Goal: Transaction & Acquisition: Purchase product/service

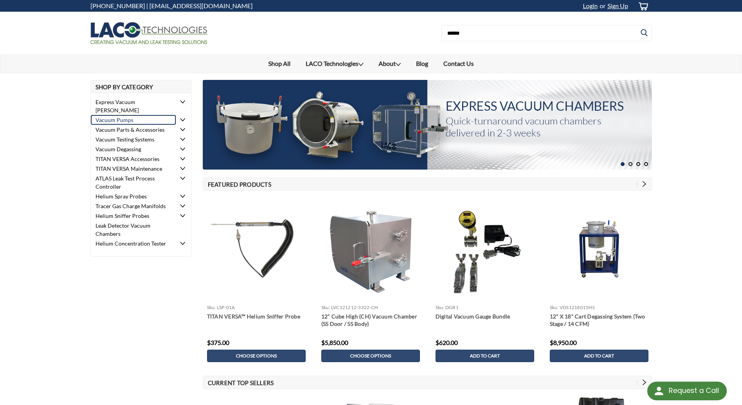
click at [126, 115] on link "Vacuum Pumps" at bounding box center [133, 120] width 85 height 10
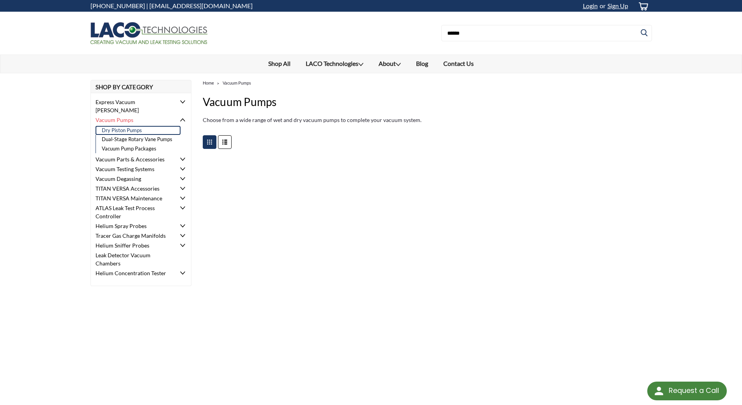
click at [125, 126] on link "Dry Piston Pumps" at bounding box center [138, 130] width 85 height 9
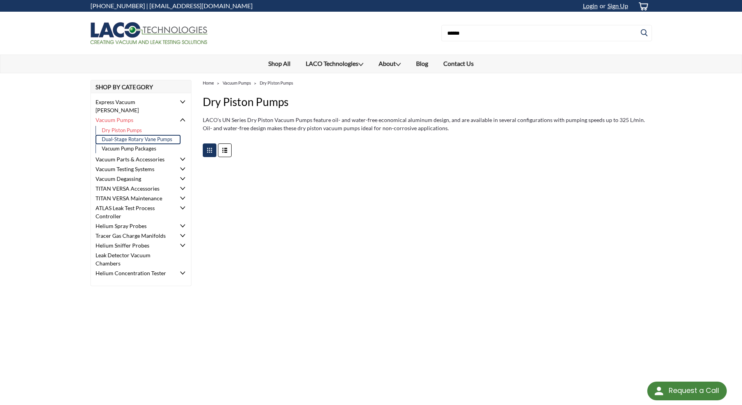
click at [131, 135] on link "Dual-Stage Rotary Vane Pumps" at bounding box center [138, 139] width 85 height 9
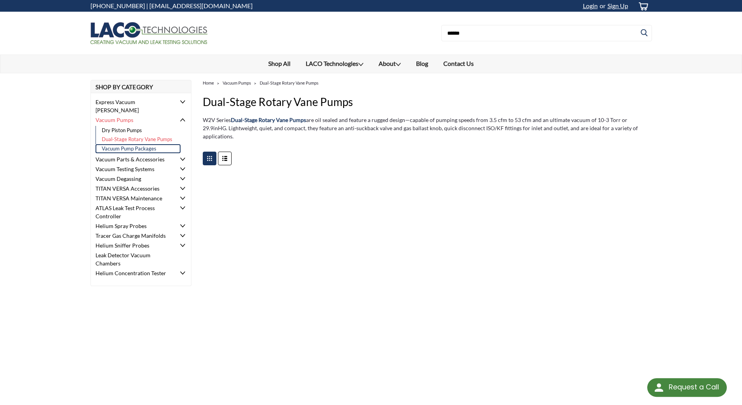
click at [131, 144] on link "Vacuum Pump Packages" at bounding box center [138, 148] width 85 height 9
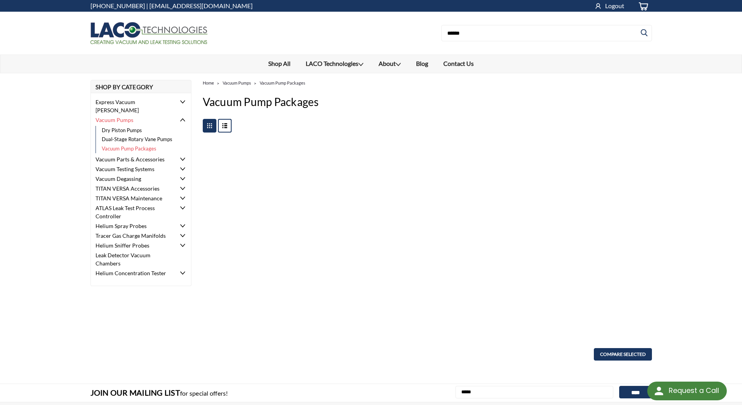
click at [223, 128] on use at bounding box center [224, 125] width 5 height 5
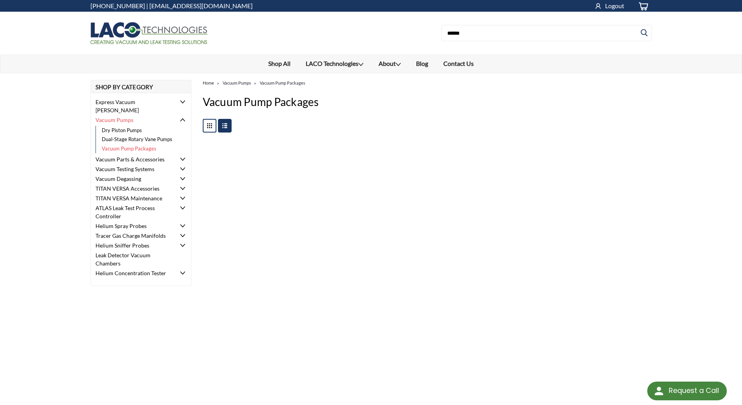
click at [210, 126] on icon at bounding box center [210, 126] width 14 height 14
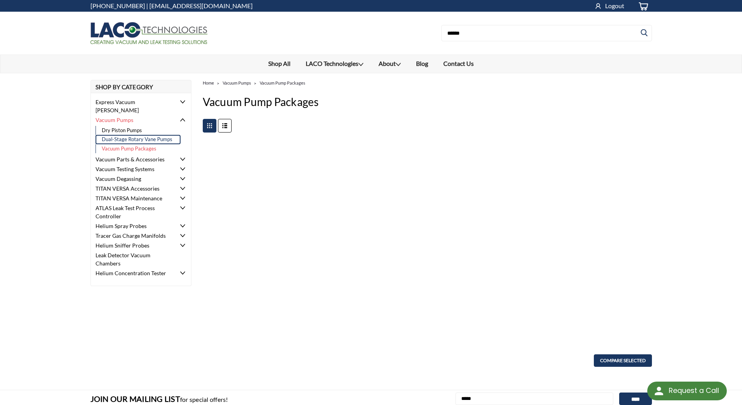
click at [131, 135] on link "Dual-Stage Rotary Vane Pumps" at bounding box center [138, 139] width 85 height 9
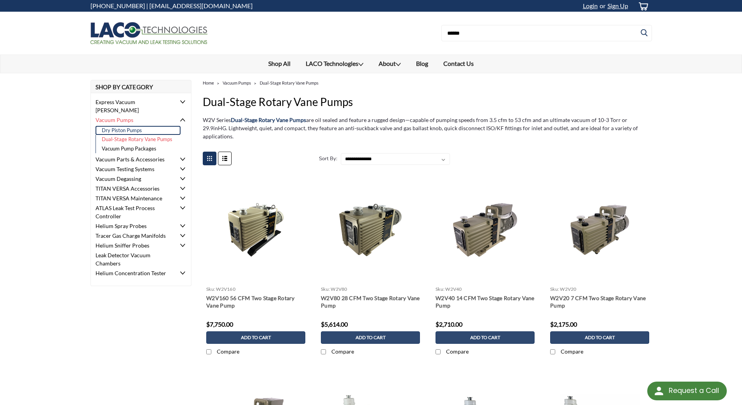
click at [134, 126] on link "Dry Piston Pumps" at bounding box center [138, 130] width 85 height 9
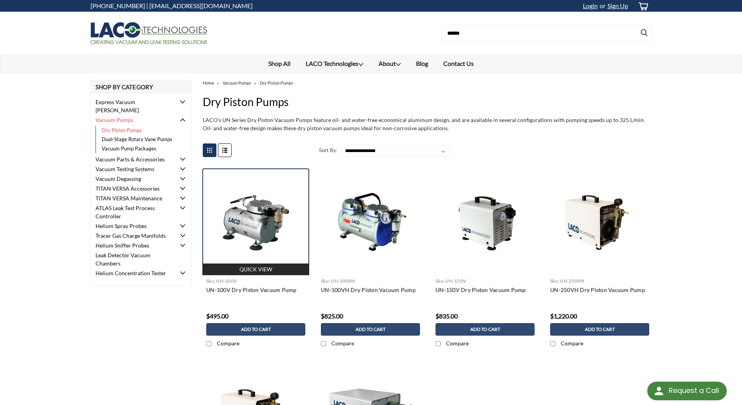
click at [251, 209] on img at bounding box center [255, 222] width 107 height 60
